Goal: Check status: Check status

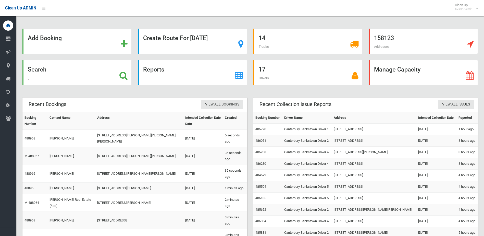
click at [50, 64] on div "Search" at bounding box center [76, 72] width 109 height 25
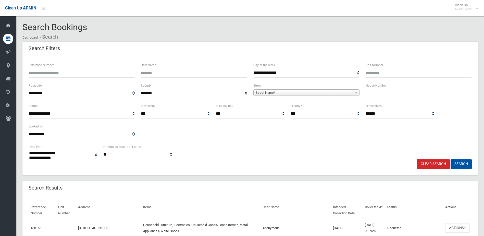
select select
click at [96, 74] on input "Reference Number" at bounding box center [82, 72] width 106 height 9
type input "******"
click at [450, 159] on button "Search" at bounding box center [460, 163] width 21 height 9
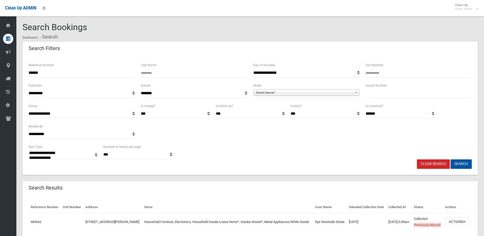
select select
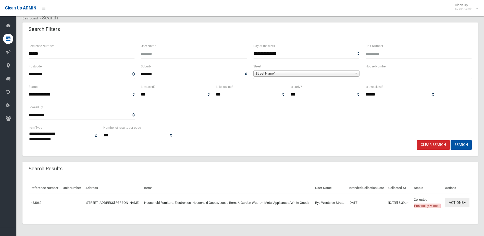
click at [458, 198] on button "Actions" at bounding box center [457, 202] width 24 height 9
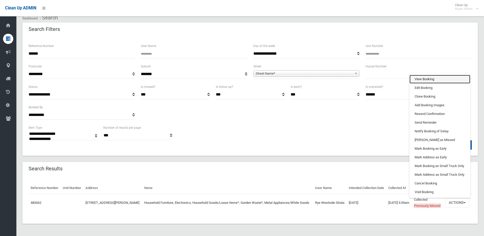
click at [425, 75] on link "View Booking" at bounding box center [439, 79] width 61 height 9
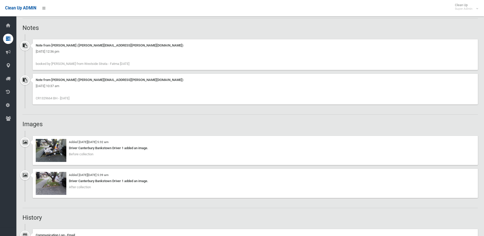
scroll to position [357, 0]
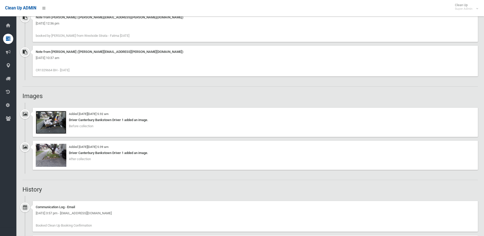
click at [44, 126] on img at bounding box center [51, 122] width 31 height 23
click at [49, 159] on img at bounding box center [51, 155] width 31 height 23
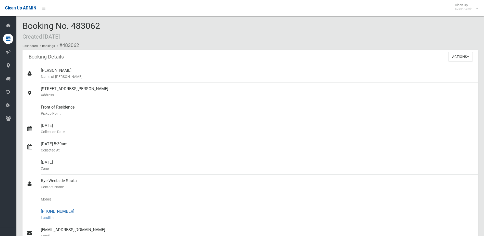
scroll to position [0, 0]
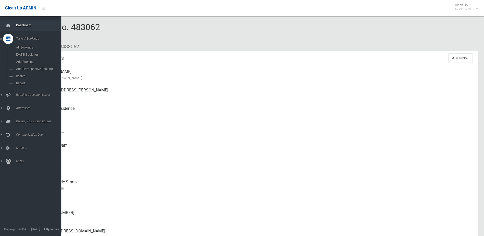
click at [20, 28] on link "Dashboard" at bounding box center [32, 25] width 65 height 10
